Goal: Transaction & Acquisition: Subscribe to service/newsletter

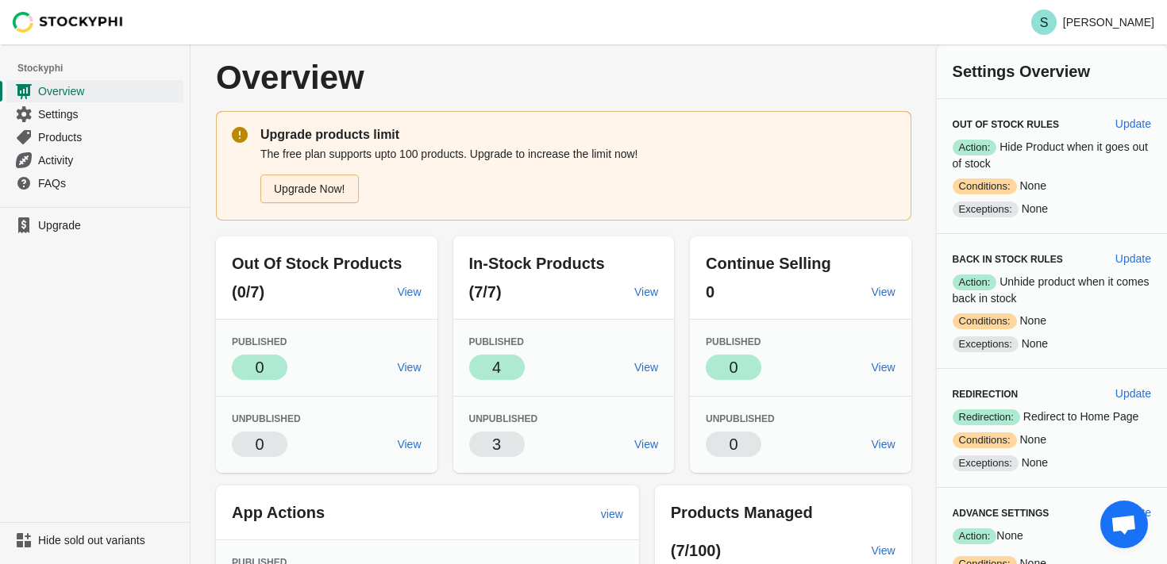
click at [332, 196] on link "Upgrade Now!" at bounding box center [309, 189] width 98 height 29
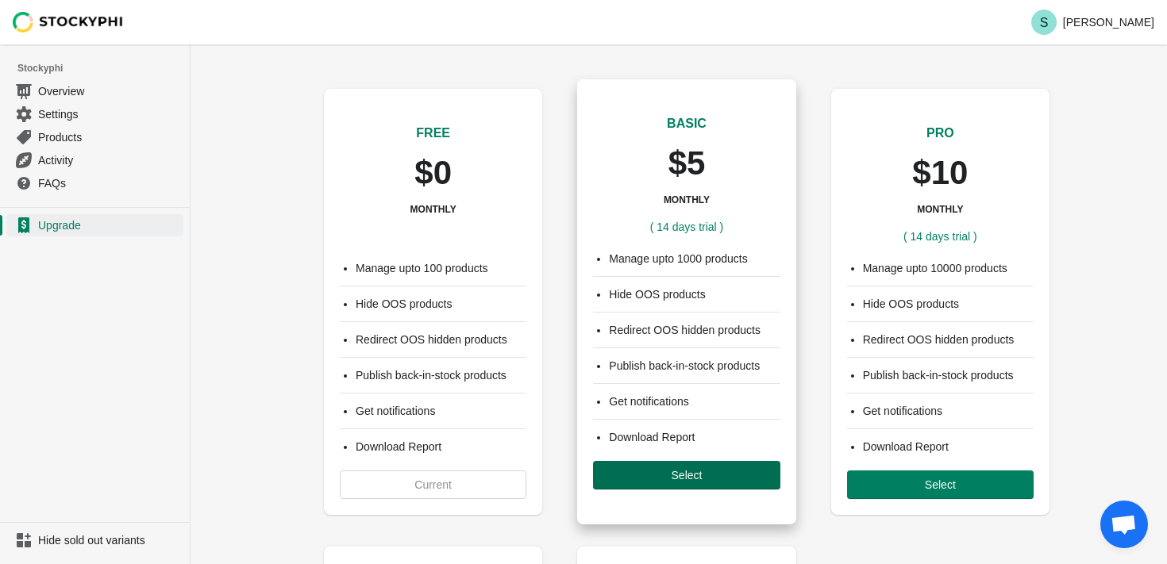
click at [663, 471] on span "Select" at bounding box center [686, 475] width 161 height 13
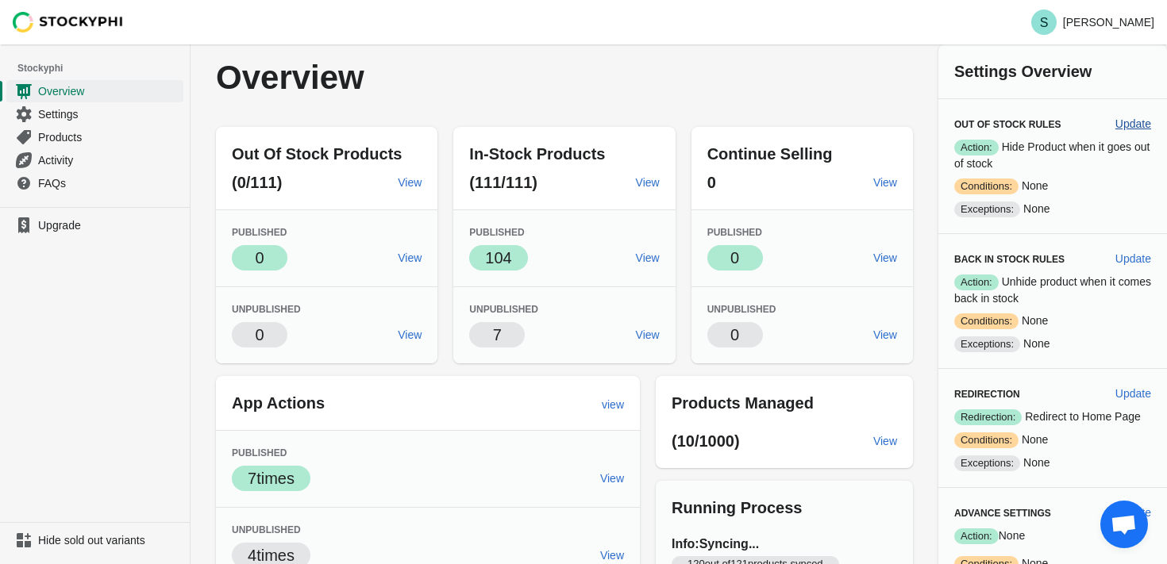
click at [1131, 122] on span "Update" at bounding box center [1133, 123] width 36 height 13
select select "hours"
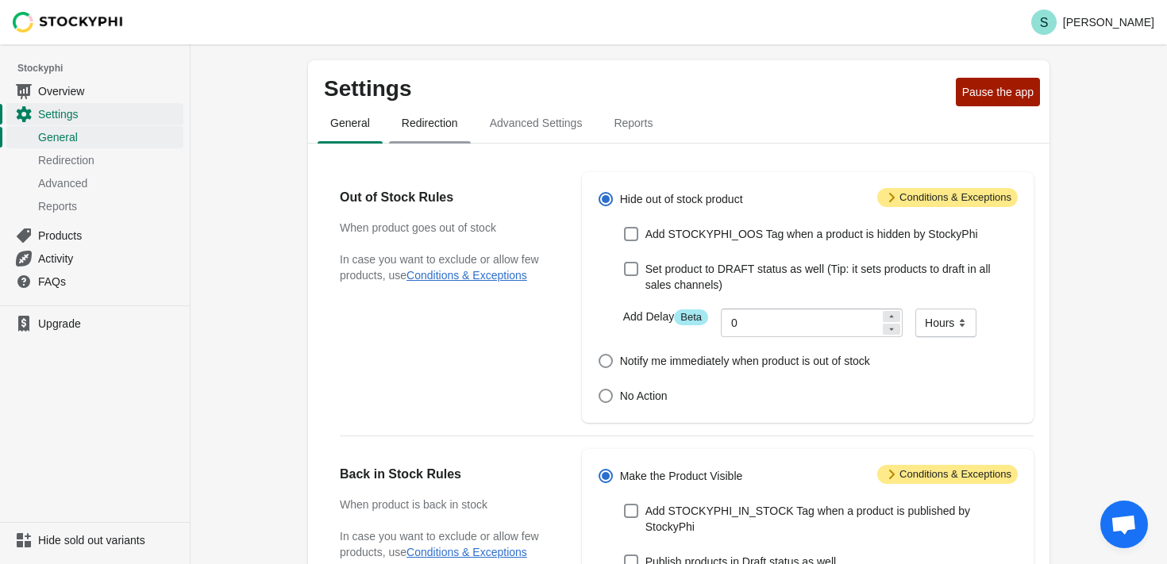
click at [438, 129] on span "Redirection" at bounding box center [430, 123] width 82 height 29
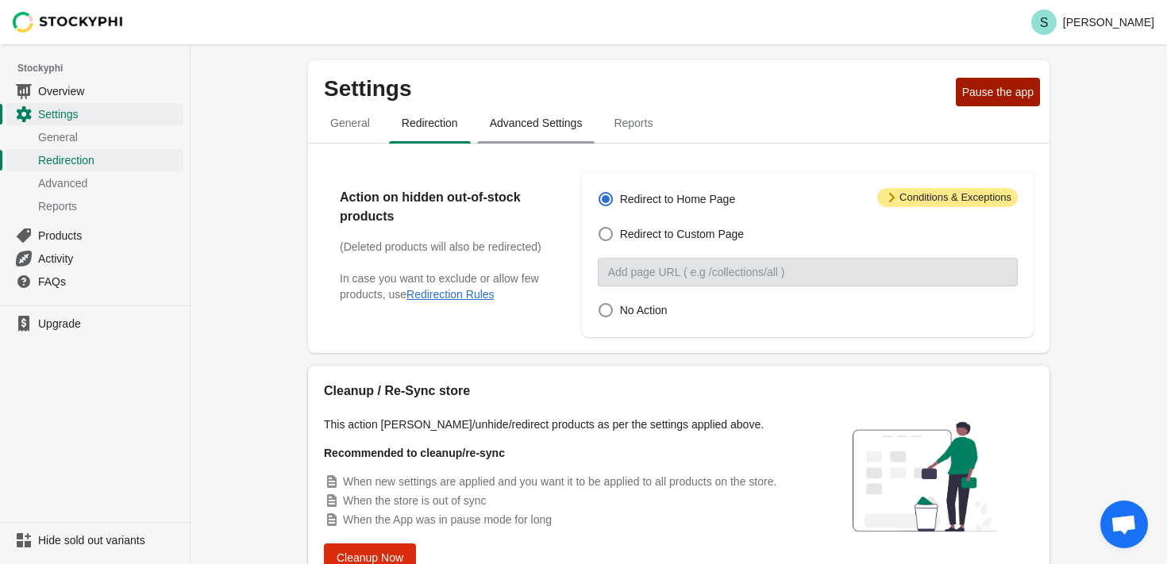
click at [521, 125] on span "Advanced Settings" at bounding box center [536, 123] width 118 height 29
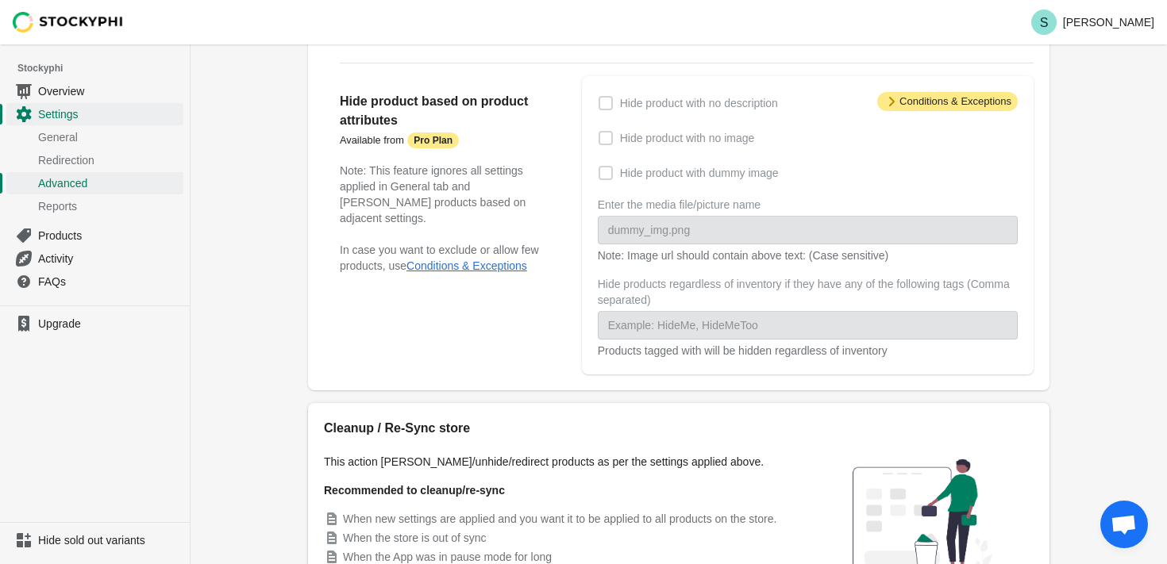
scroll to position [249, 0]
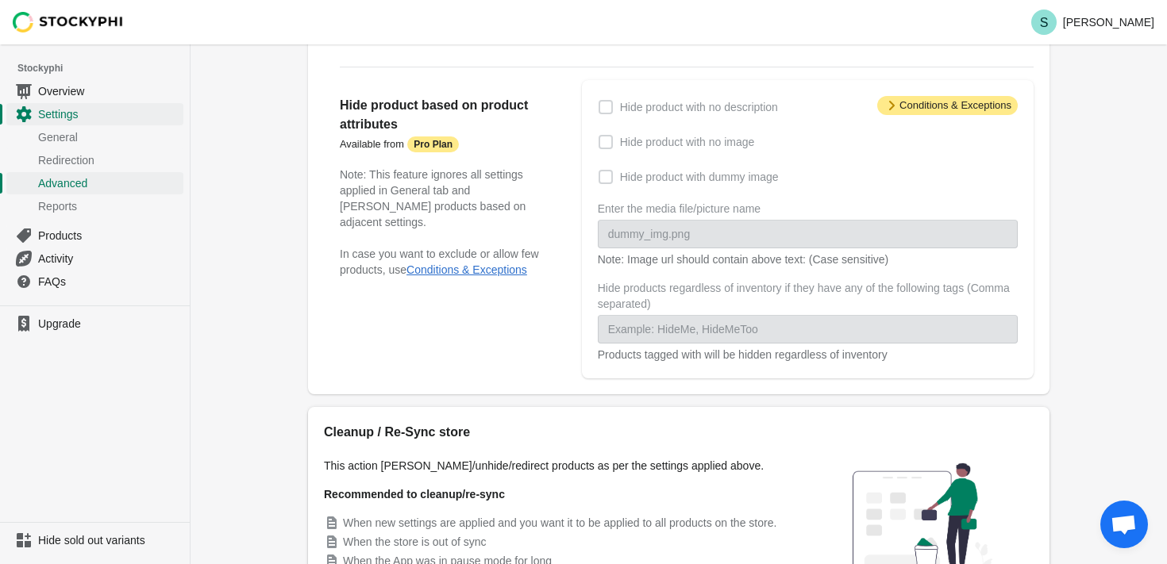
click at [603, 141] on span at bounding box center [605, 142] width 14 height 14
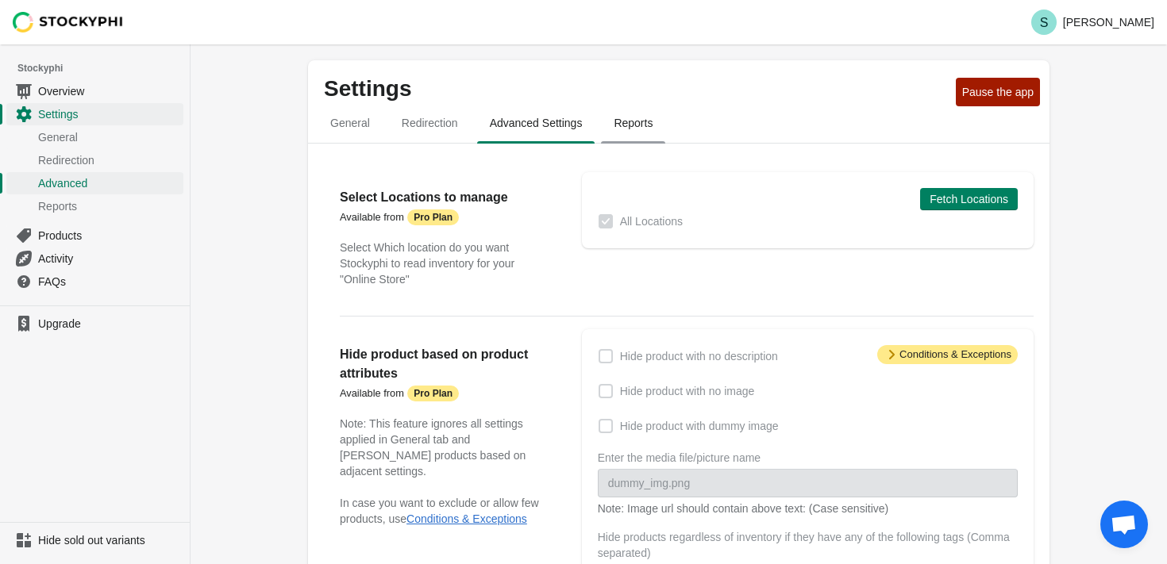
click at [643, 126] on span "Reports" at bounding box center [633, 123] width 64 height 29
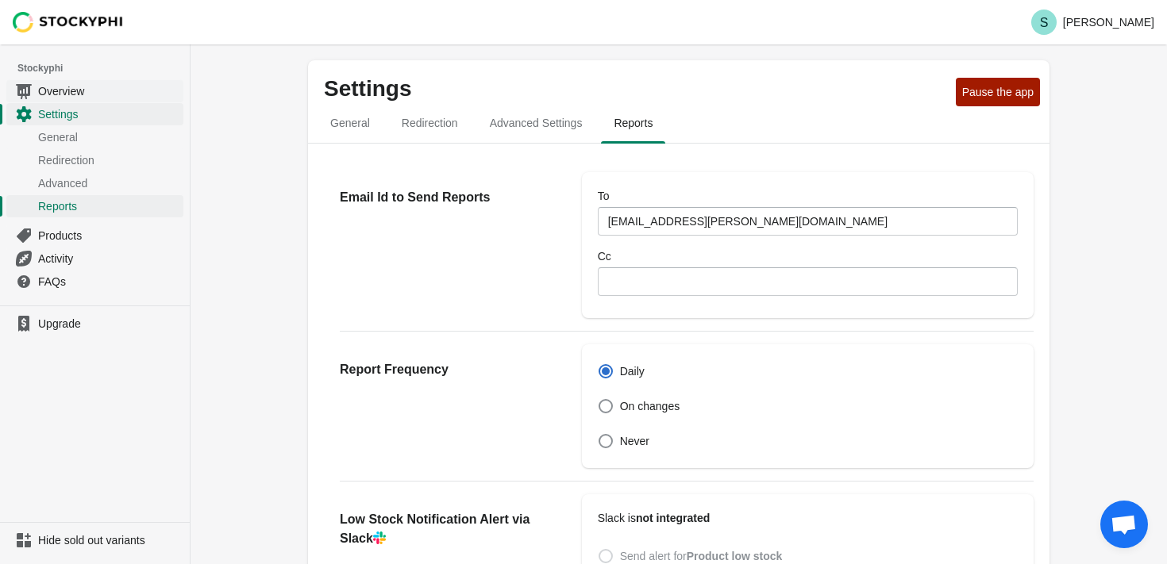
click at [60, 89] on span "Overview" at bounding box center [109, 91] width 142 height 16
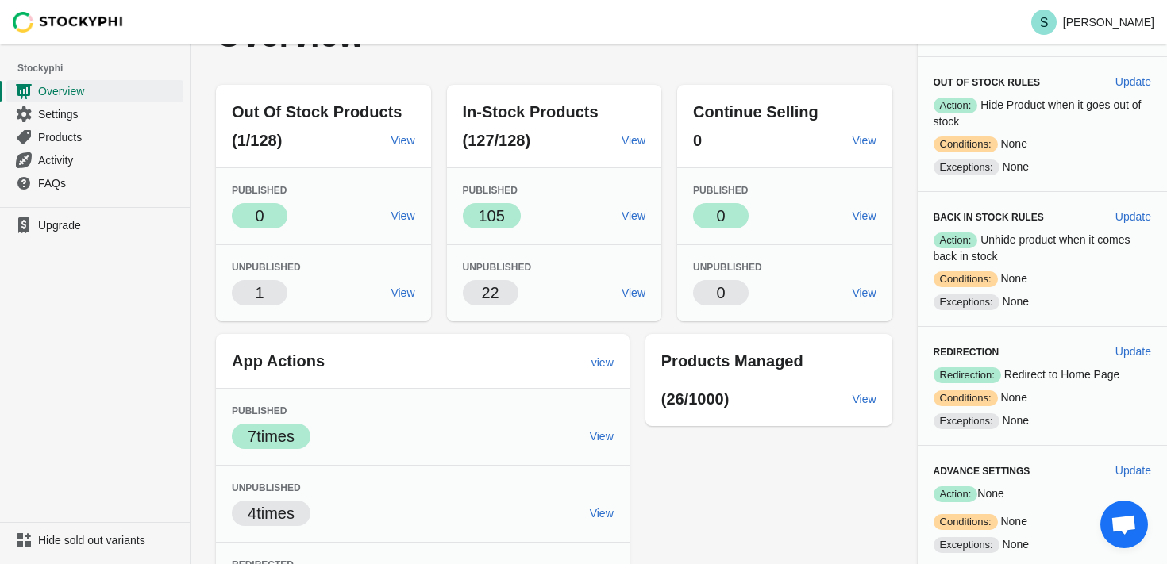
scroll to position [25, 0]
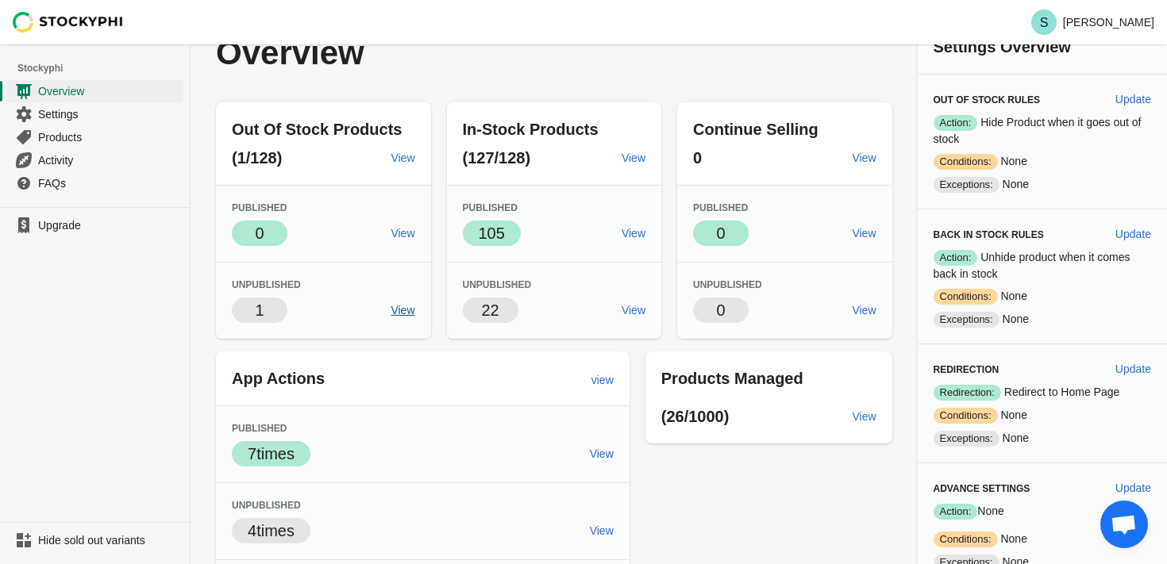
click at [408, 312] on span "View" at bounding box center [402, 310] width 24 height 13
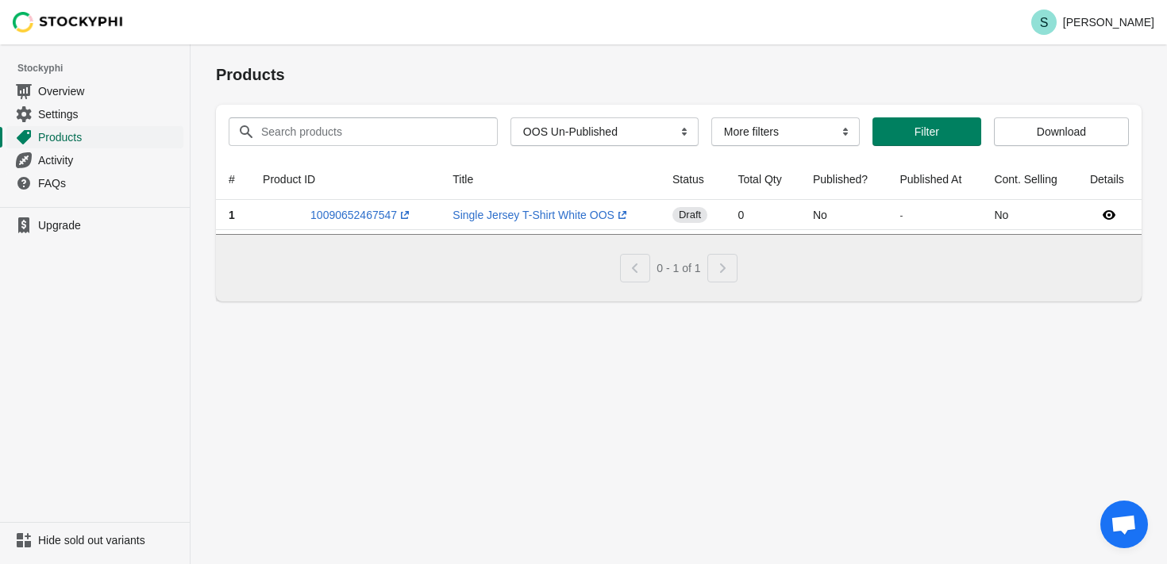
click at [82, 136] on span "Products" at bounding box center [109, 137] width 142 height 16
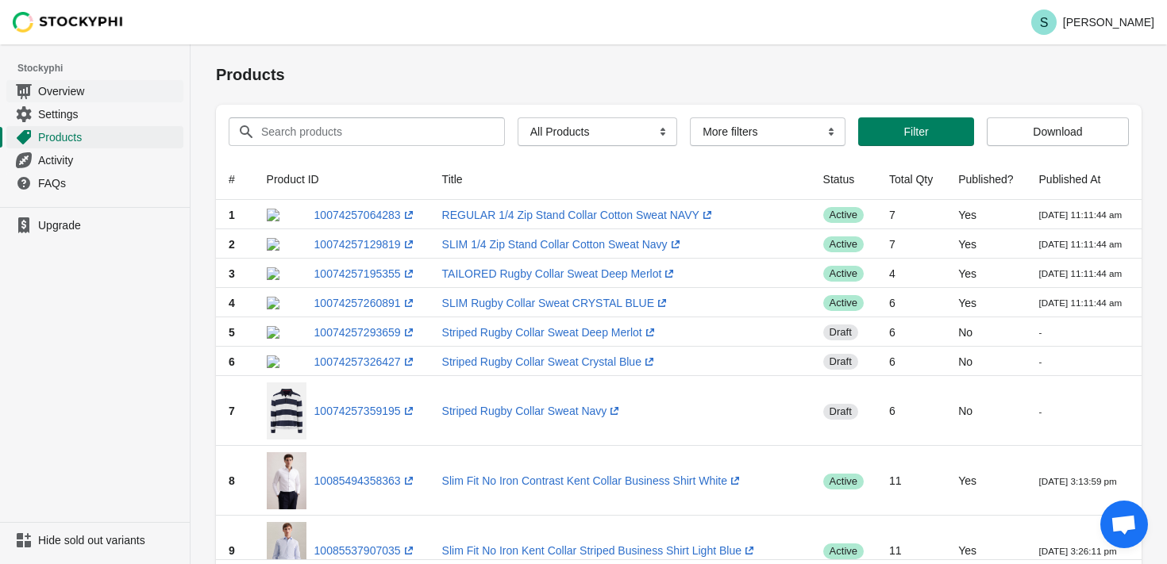
click at [57, 92] on span "Overview" at bounding box center [109, 91] width 142 height 16
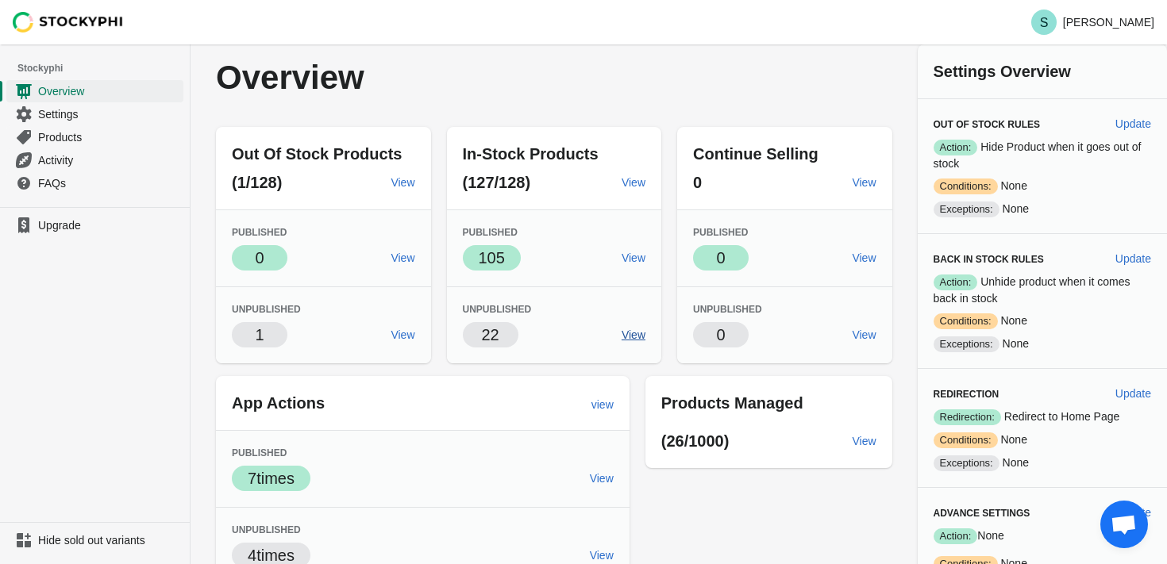
click at [639, 338] on span "View" at bounding box center [633, 335] width 24 height 13
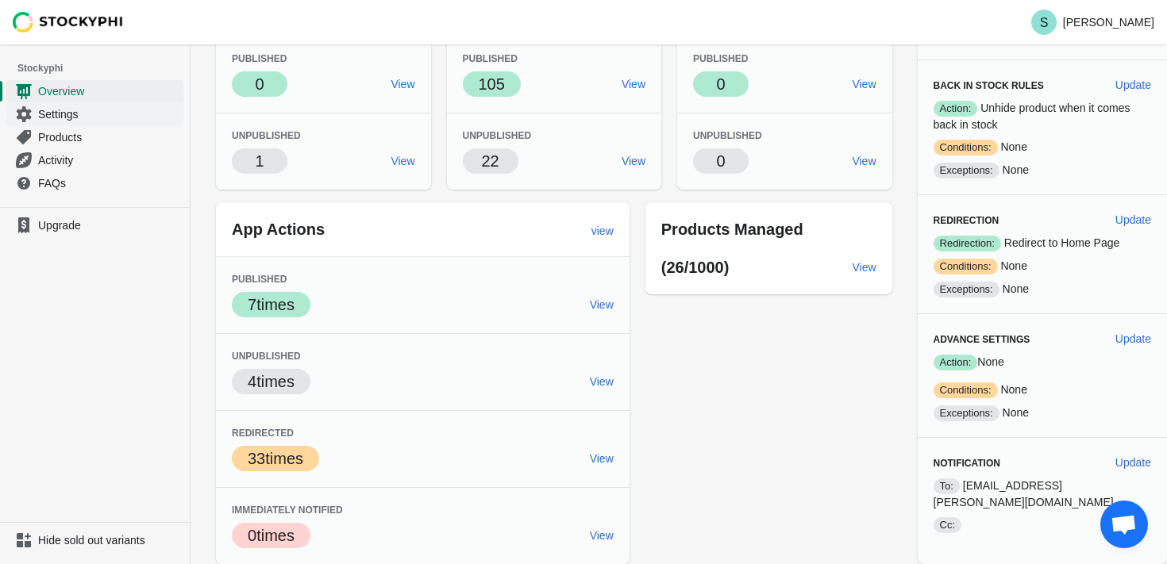
click at [64, 118] on span "Settings" at bounding box center [109, 114] width 142 height 16
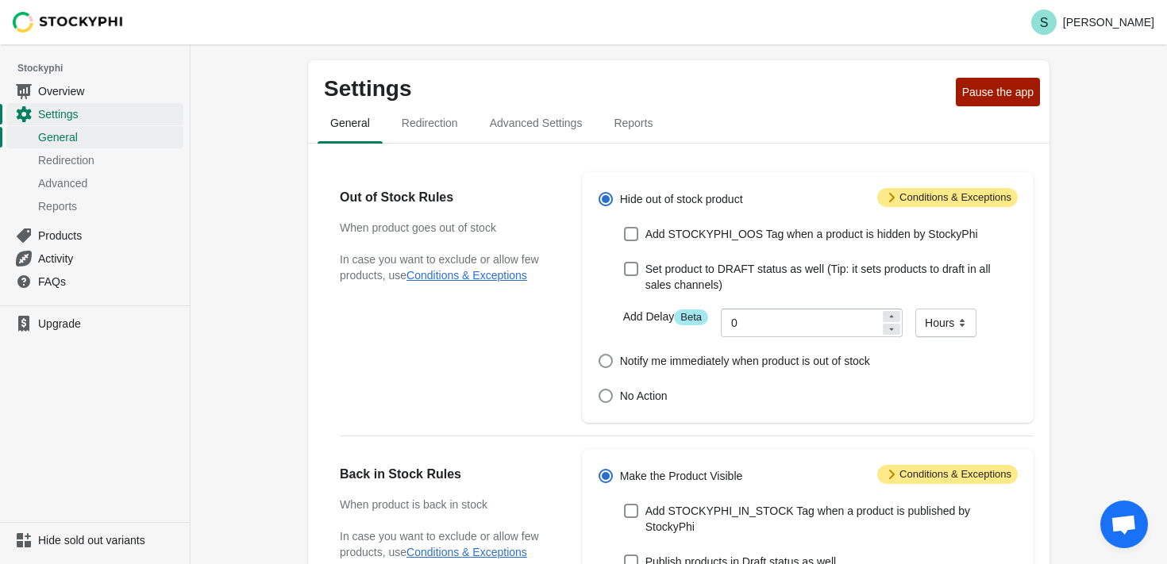
scroll to position [609, 0]
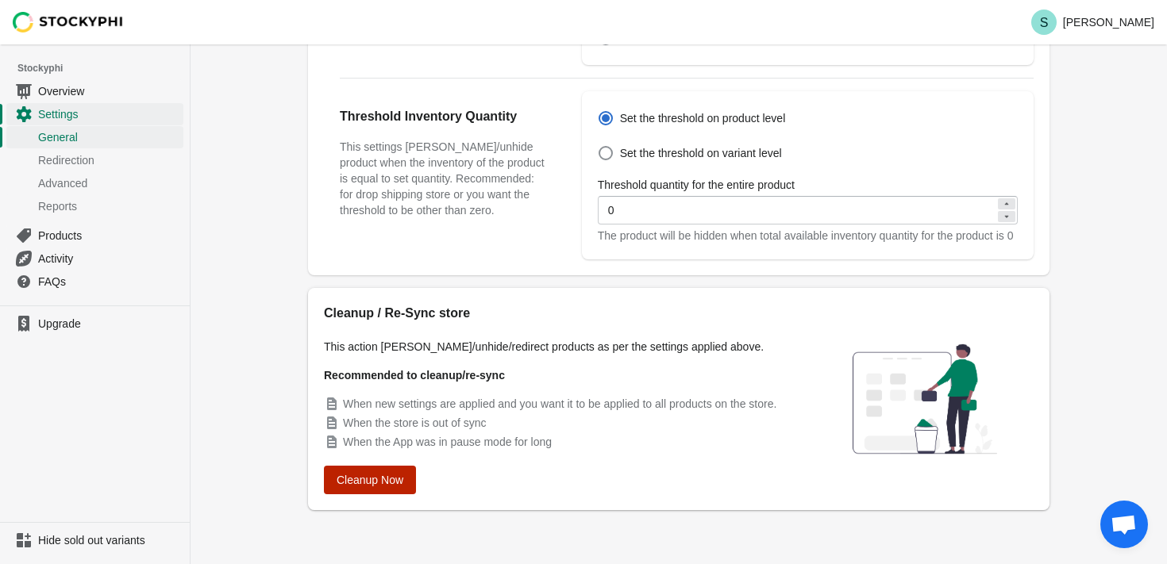
click at [365, 486] on span "Cleanup Now" at bounding box center [369, 480] width 67 height 13
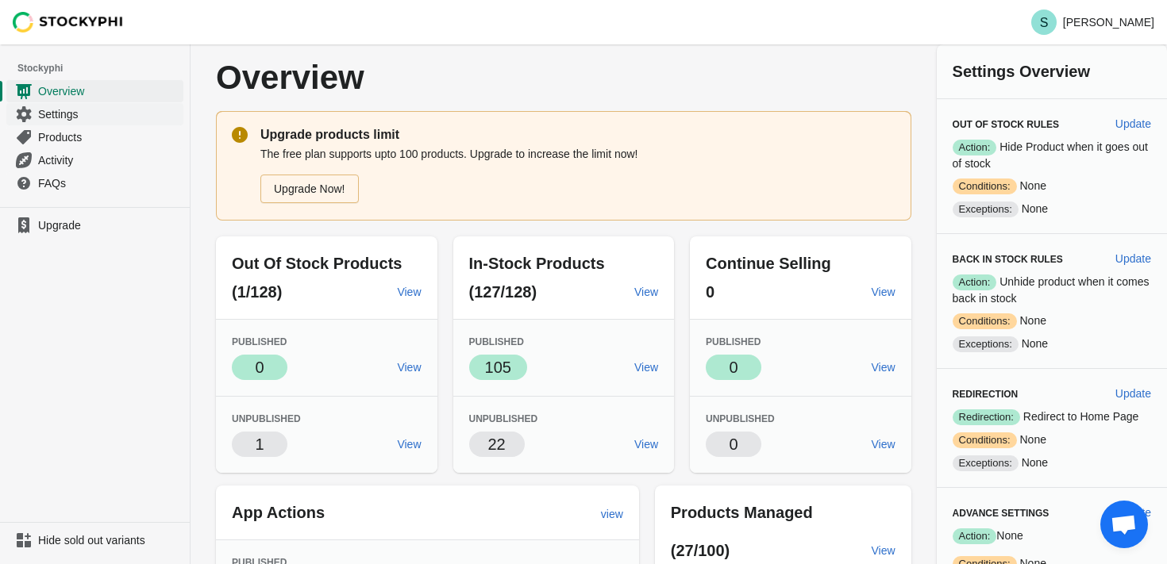
click at [66, 116] on span "Settings" at bounding box center [109, 114] width 142 height 16
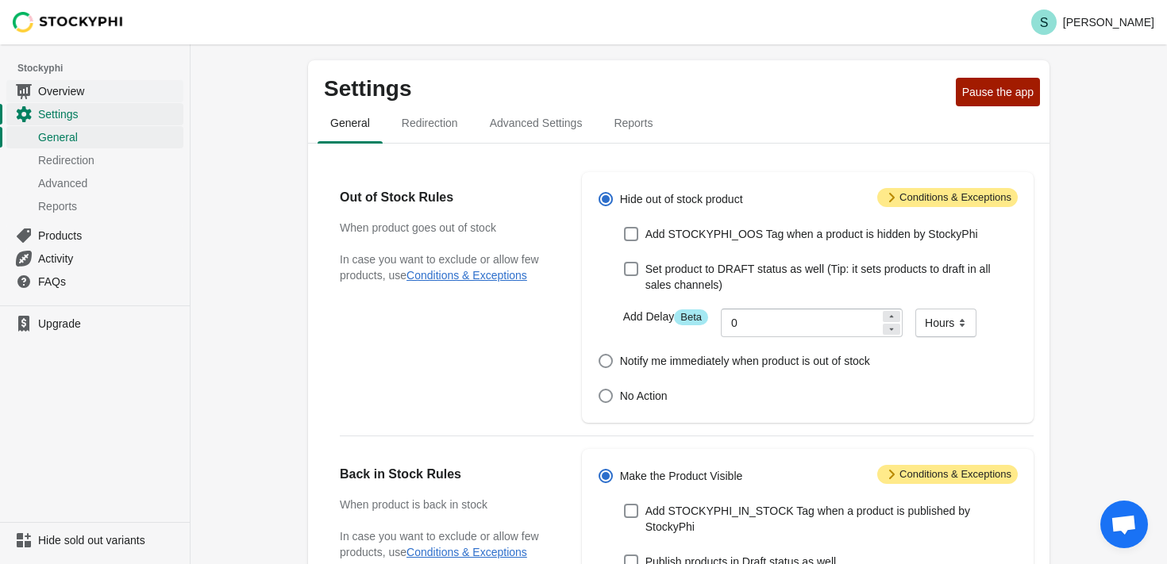
click at [48, 91] on span "Overview" at bounding box center [109, 91] width 142 height 16
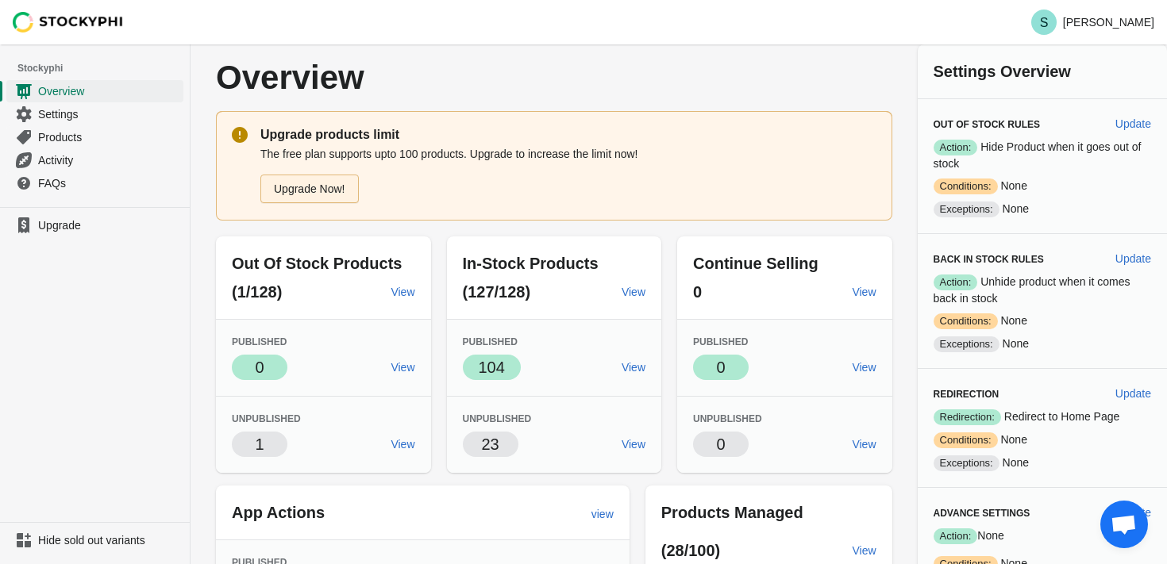
click at [323, 194] on link "Upgrade Now!" at bounding box center [309, 189] width 98 height 29
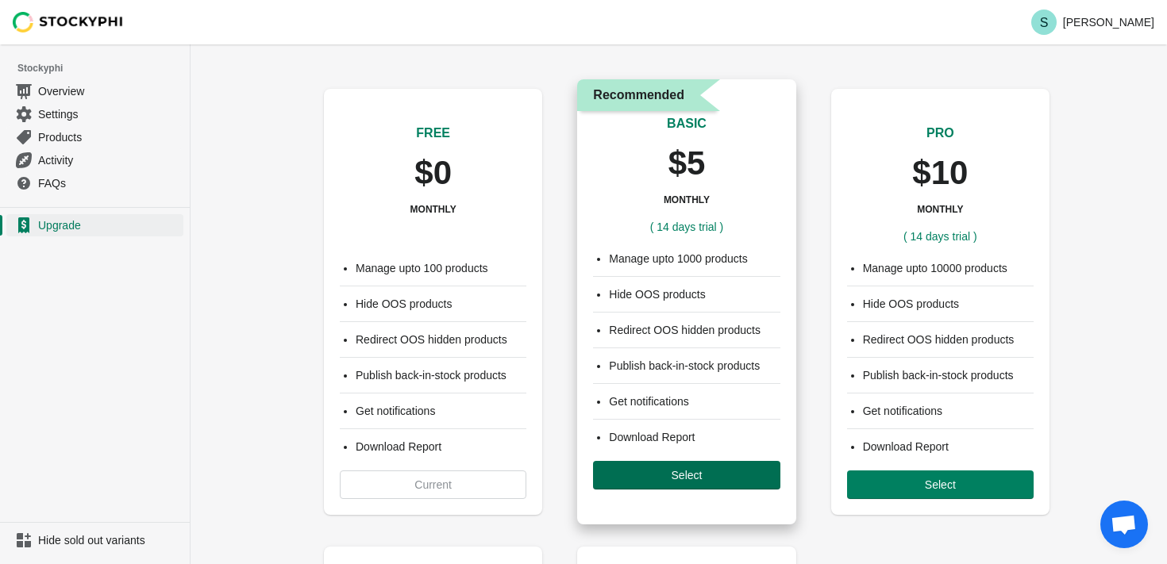
click at [677, 478] on span "Select" at bounding box center [686, 475] width 31 height 13
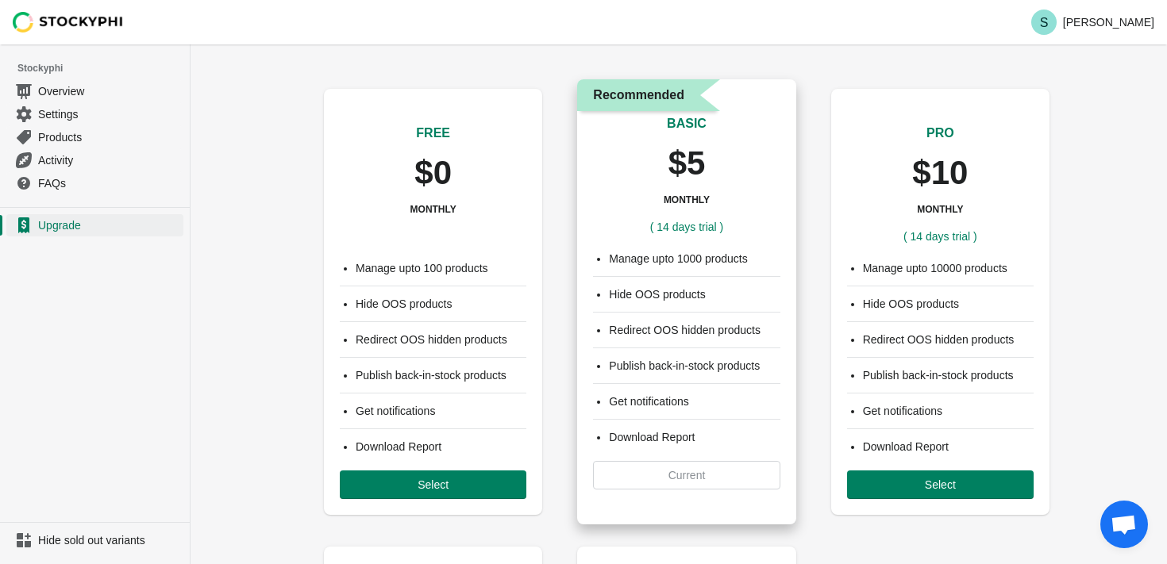
click at [674, 472] on div "Manage upto 1000 products Hide OOS products Redirect OOS hidden products Publis…" at bounding box center [686, 370] width 218 height 271
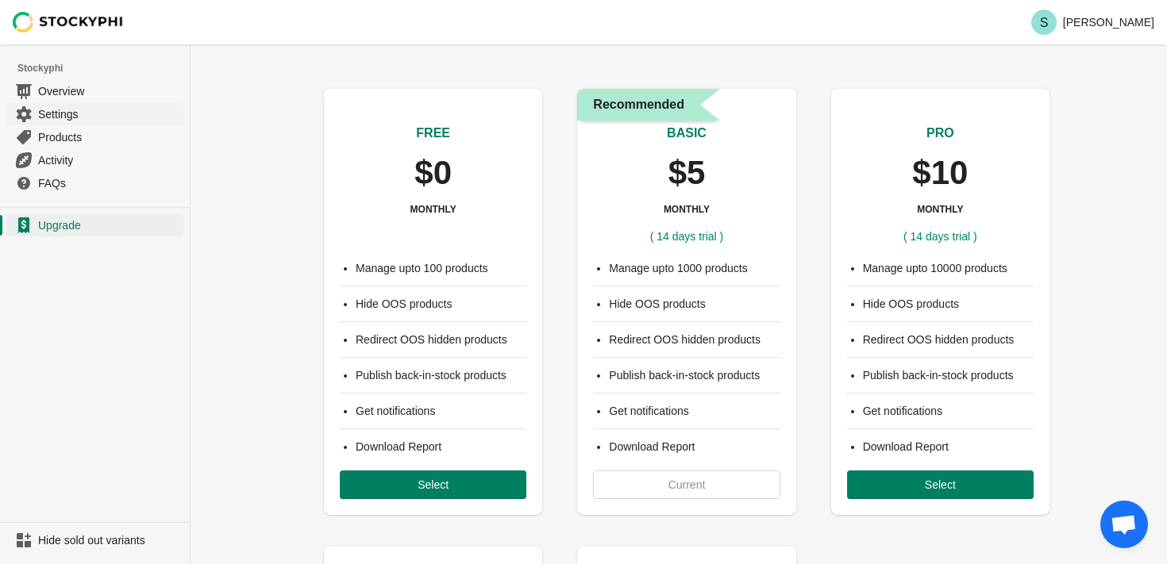
click at [50, 116] on span "Settings" at bounding box center [109, 114] width 142 height 16
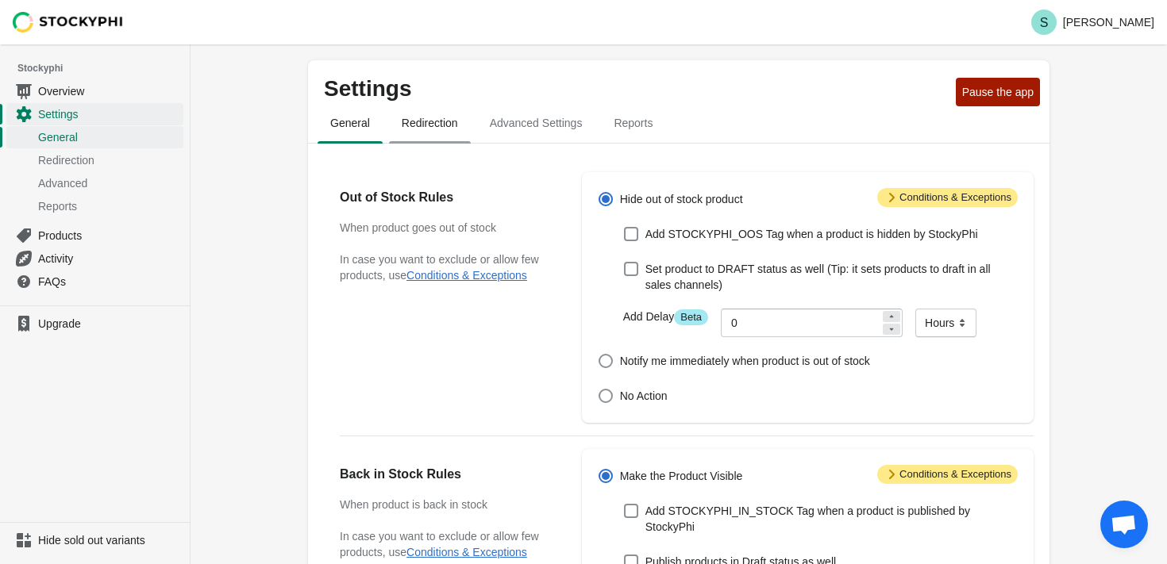
click at [425, 125] on span "Redirection" at bounding box center [430, 123] width 82 height 29
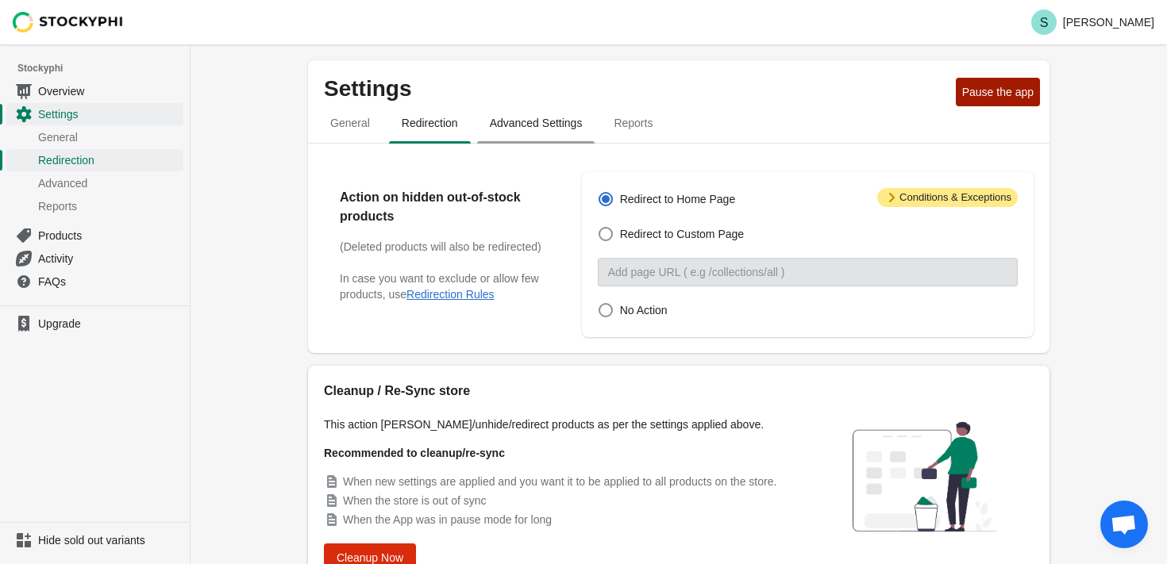
click at [513, 129] on span "Advanced Settings" at bounding box center [536, 123] width 118 height 29
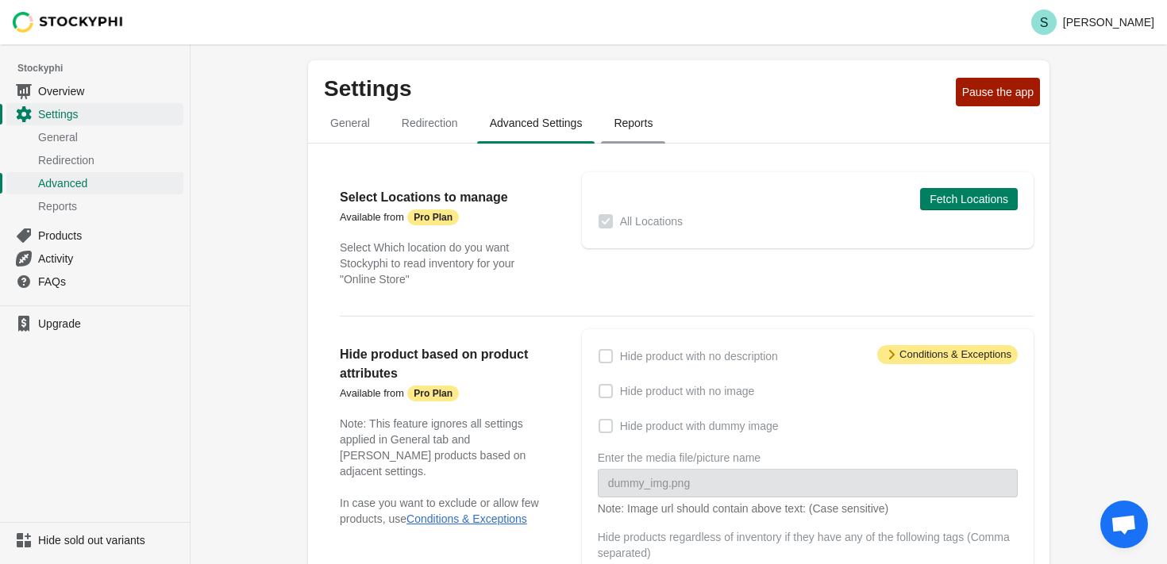
click at [640, 129] on span "Reports" at bounding box center [633, 123] width 64 height 29
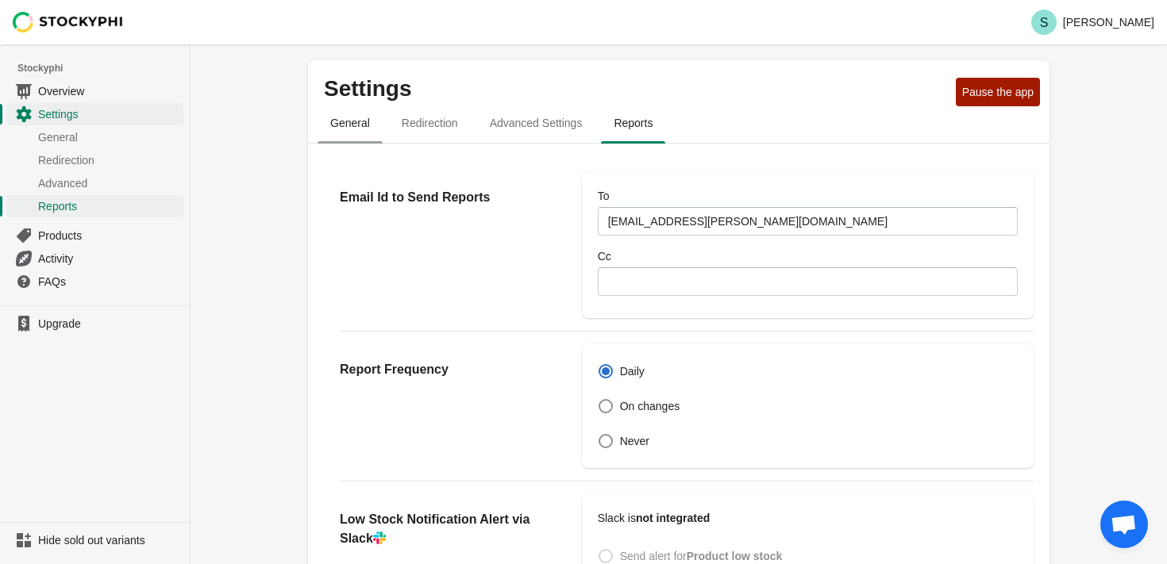
click at [344, 127] on span "General" at bounding box center [349, 123] width 65 height 29
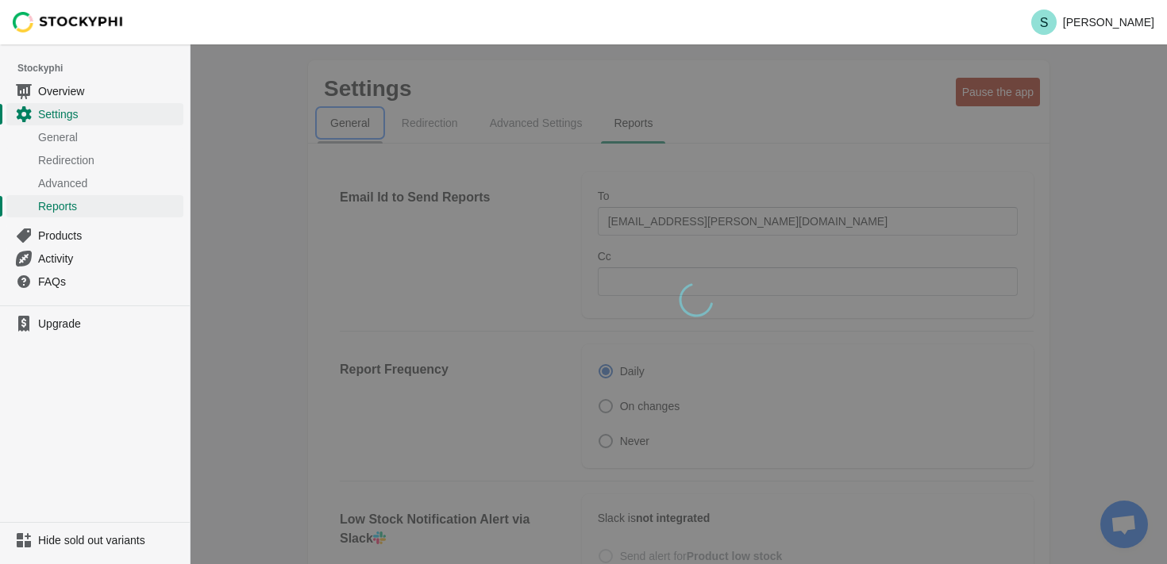
select select "hours"
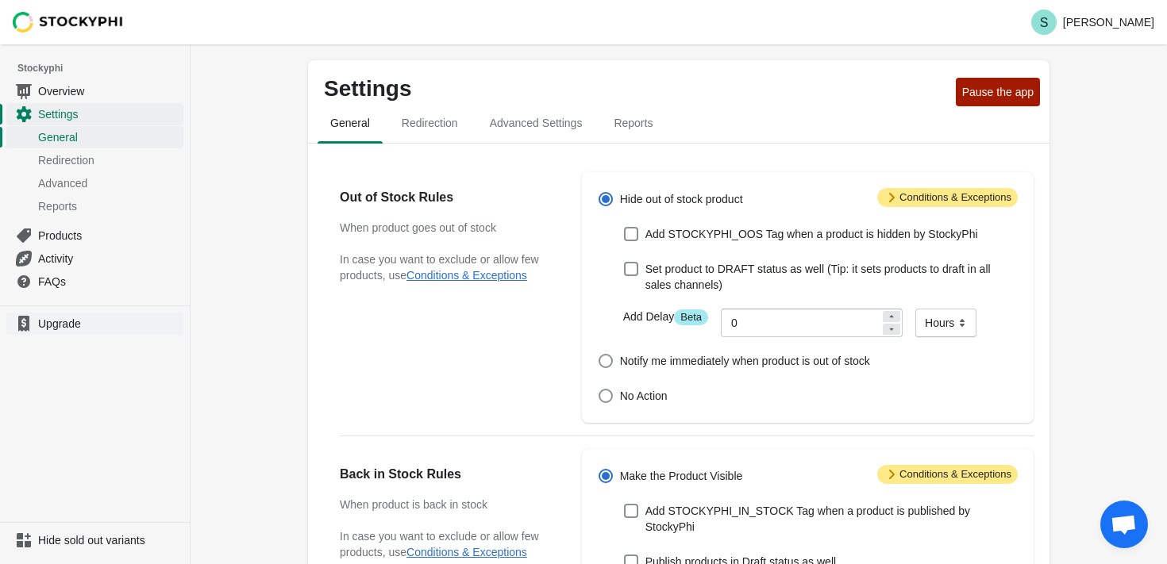
click at [47, 320] on span "Upgrade" at bounding box center [109, 324] width 142 height 16
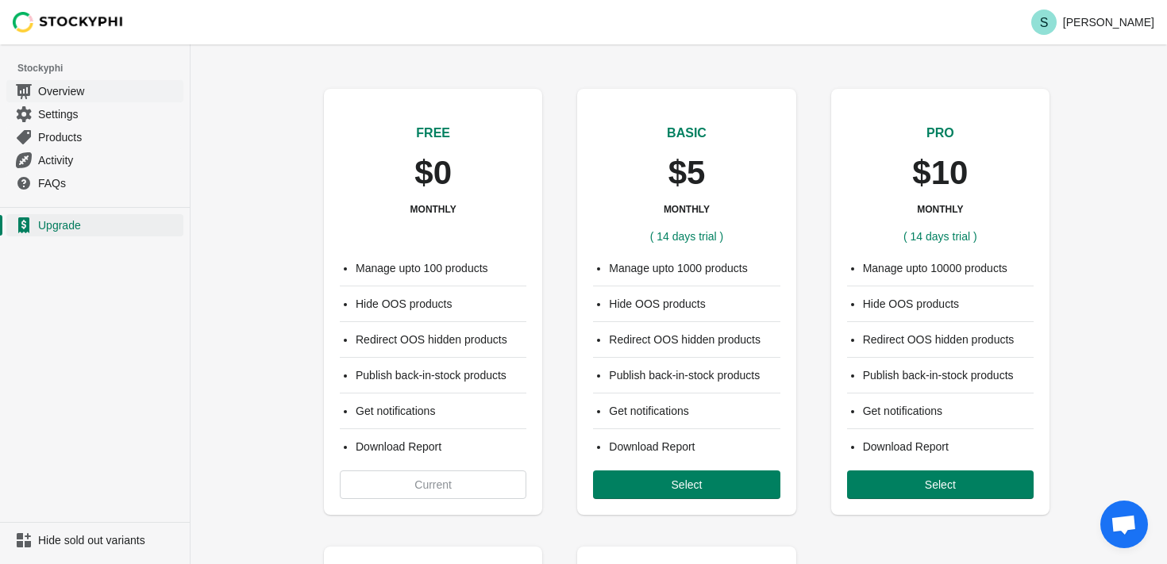
click at [56, 90] on span "Overview" at bounding box center [109, 91] width 142 height 16
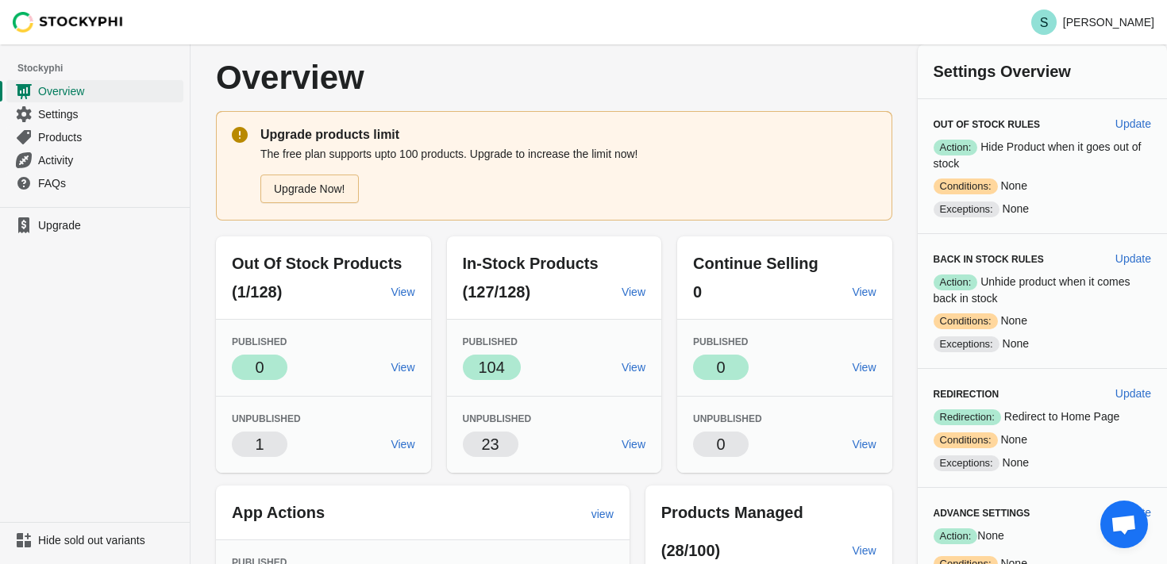
click at [321, 197] on link "Upgrade Now!" at bounding box center [309, 189] width 98 height 29
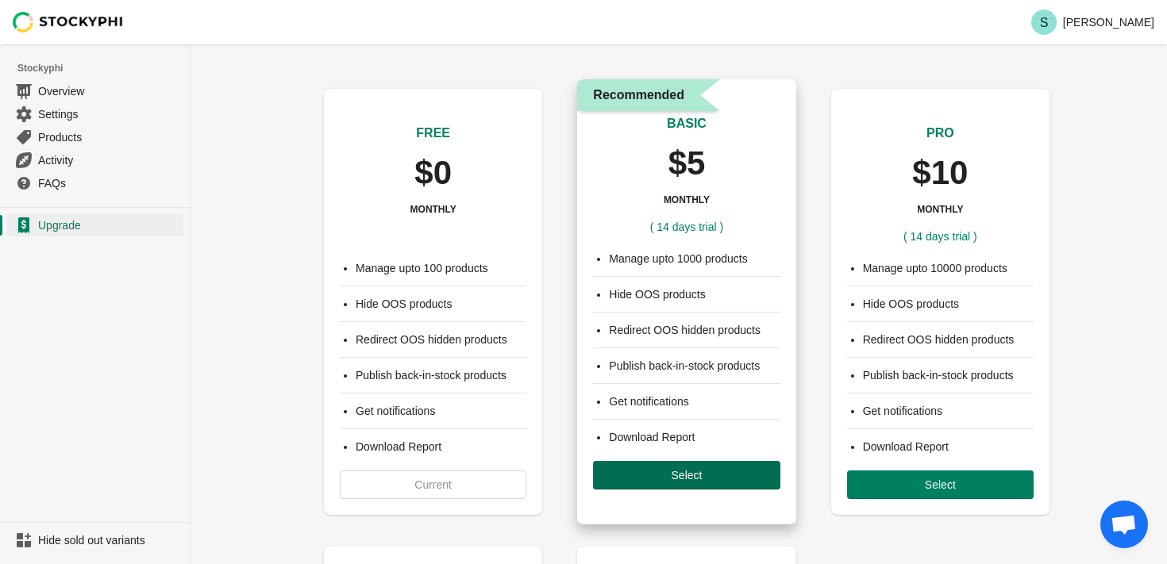
click at [659, 476] on span "Select" at bounding box center [686, 475] width 161 height 13
click at [689, 471] on span "Select" at bounding box center [686, 475] width 31 height 13
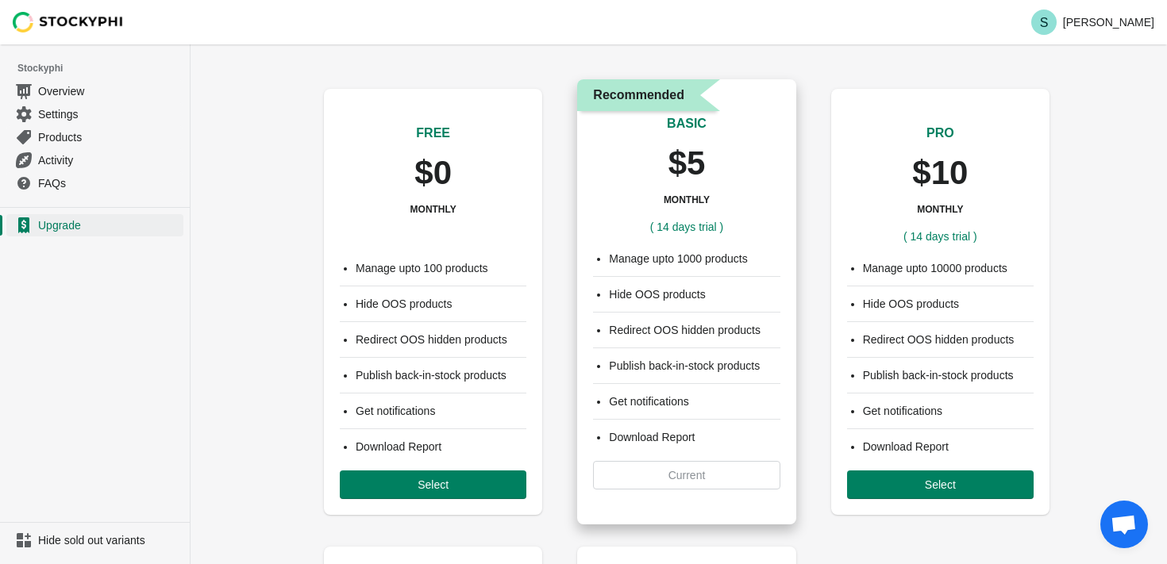
scroll to position [126, 0]
